Goal: Information Seeking & Learning: Check status

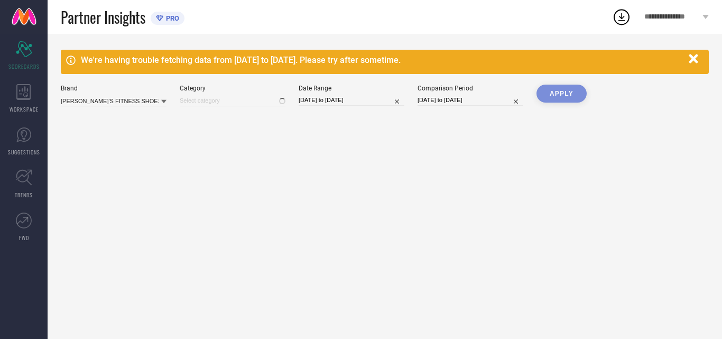
type input "All"
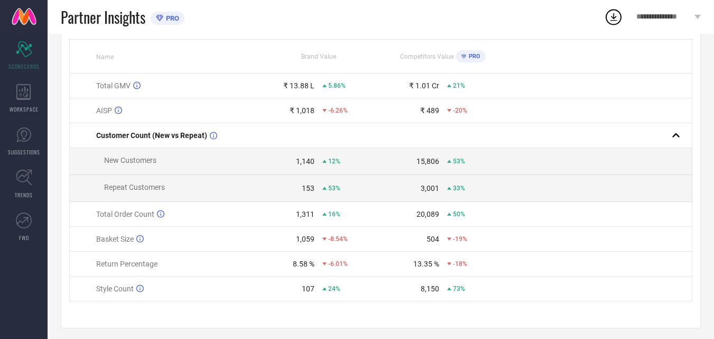
scroll to position [141, 0]
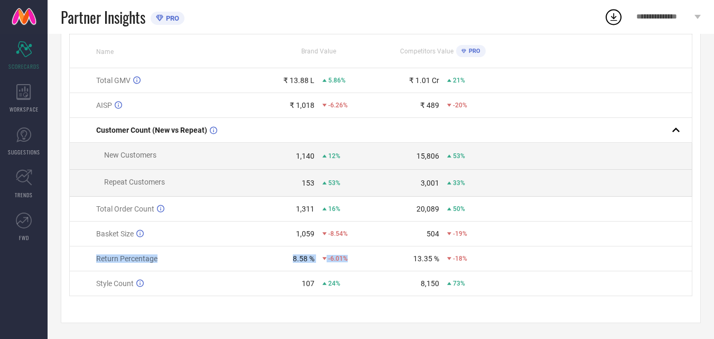
drag, startPoint x: 85, startPoint y: 256, endPoint x: 359, endPoint y: 258, distance: 273.8
click at [359, 258] on tr "Return Percentage 8.58 % -6.01% 13.35 % -18%" at bounding box center [381, 258] width 623 height 25
click at [381, 252] on td "13.35 % -18%" at bounding box center [443, 258] width 125 height 25
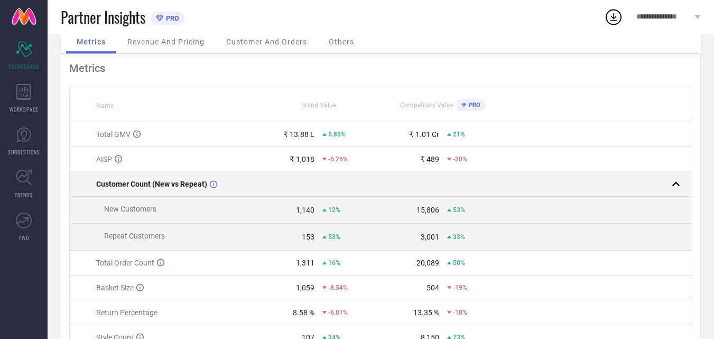
scroll to position [106, 0]
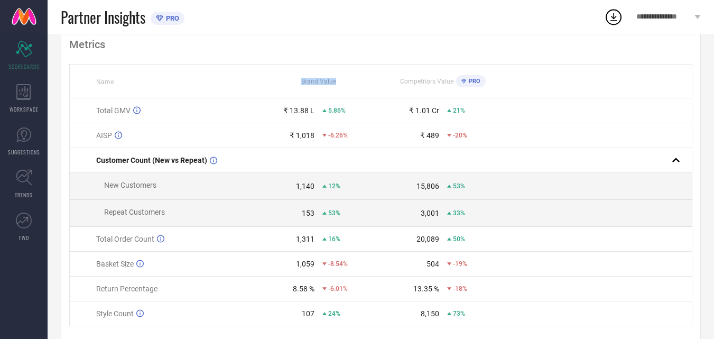
drag, startPoint x: 292, startPoint y: 82, endPoint x: 377, endPoint y: 76, distance: 85.3
click at [377, 76] on th "Brand Value" at bounding box center [318, 81] width 125 height 34
click at [535, 211] on td at bounding box center [598, 213] width 187 height 27
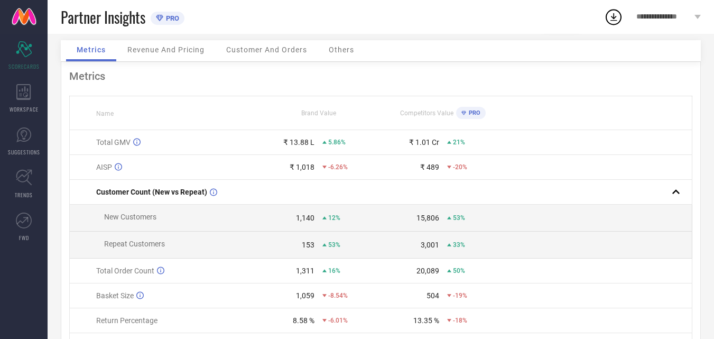
scroll to position [0, 0]
